Goal: Task Accomplishment & Management: Manage account settings

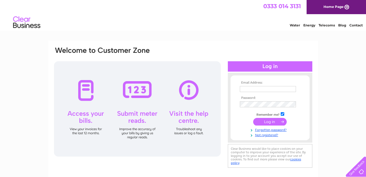
type input "[EMAIL_ADDRESS][DOMAIN_NAME]"
click at [265, 120] on input "submit" at bounding box center [269, 122] width 33 height 8
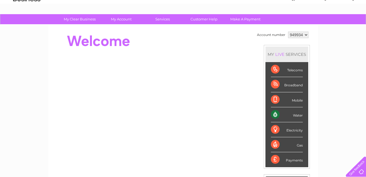
scroll to position [22, 0]
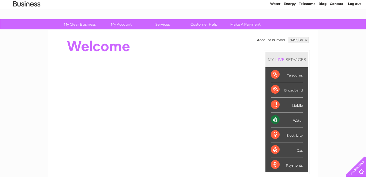
click at [306, 39] on select "949934 974651" at bounding box center [298, 40] width 20 height 7
click at [288, 37] on select "949934 974651" at bounding box center [298, 40] width 20 height 7
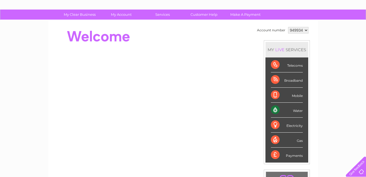
scroll to position [29, 0]
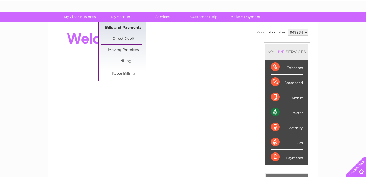
click at [123, 26] on link "Bills and Payments" at bounding box center [123, 27] width 45 height 11
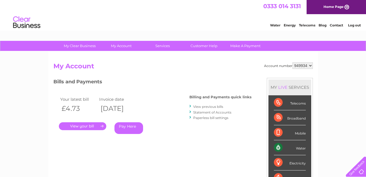
click at [93, 126] on link "." at bounding box center [82, 126] width 47 height 8
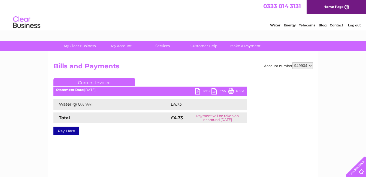
click at [196, 92] on link "PDF" at bounding box center [203, 92] width 16 height 8
